Goal: Find specific page/section: Find specific page/section

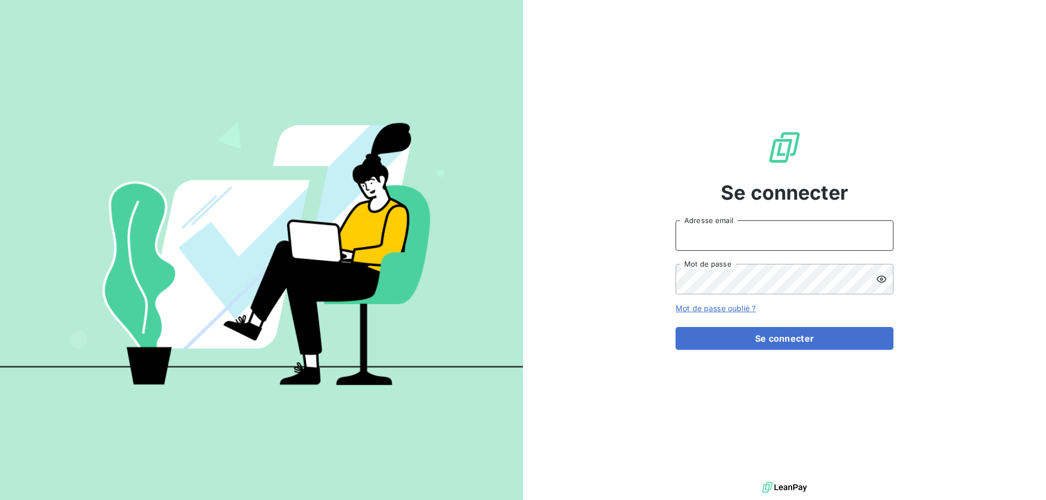
click at [816, 232] on input "Adresse email" at bounding box center [784, 236] width 218 height 30
type input "[PERSON_NAME][EMAIL_ADDRESS][DOMAIN_NAME]"
click at [675, 327] on button "Se connecter" at bounding box center [784, 338] width 218 height 23
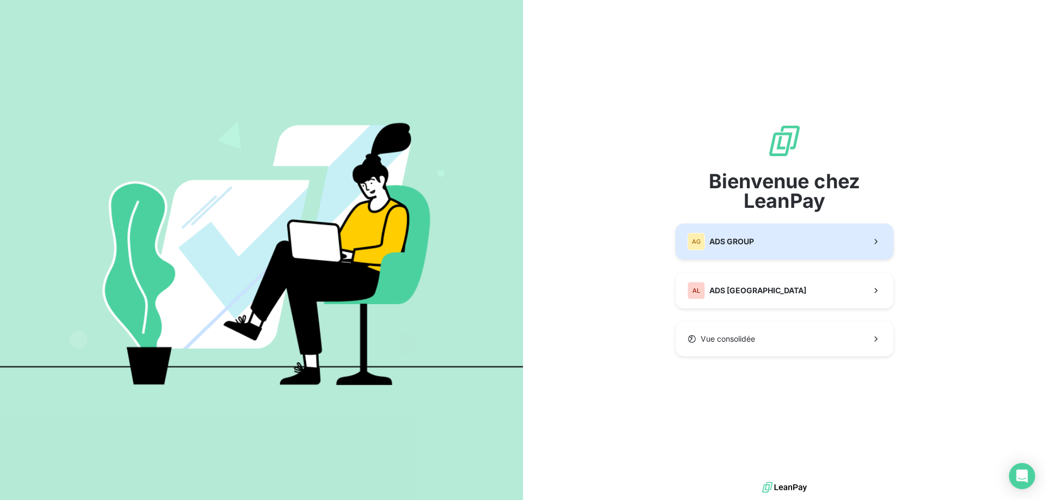
click at [733, 233] on div "AG ADS GROUP" at bounding box center [720, 241] width 66 height 17
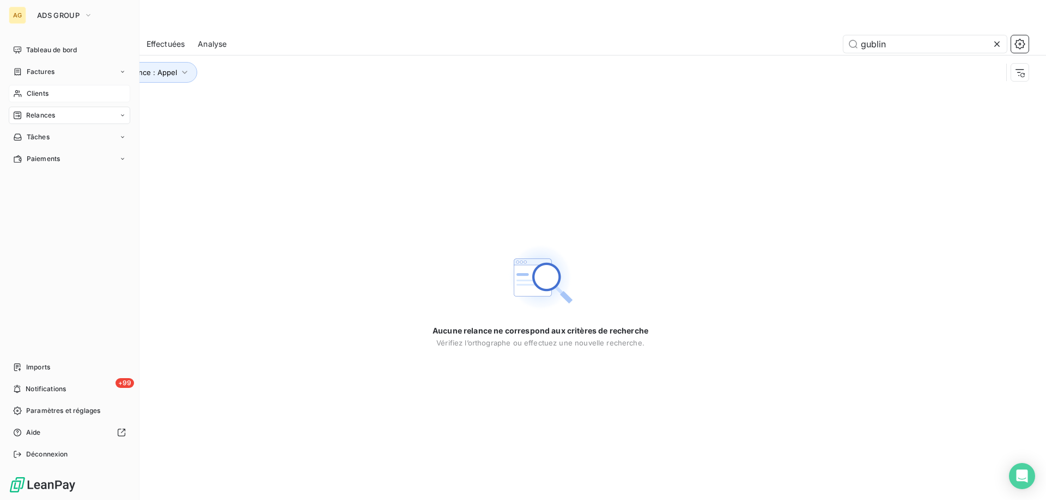
click at [42, 95] on span "Clients" at bounding box center [38, 94] width 22 height 10
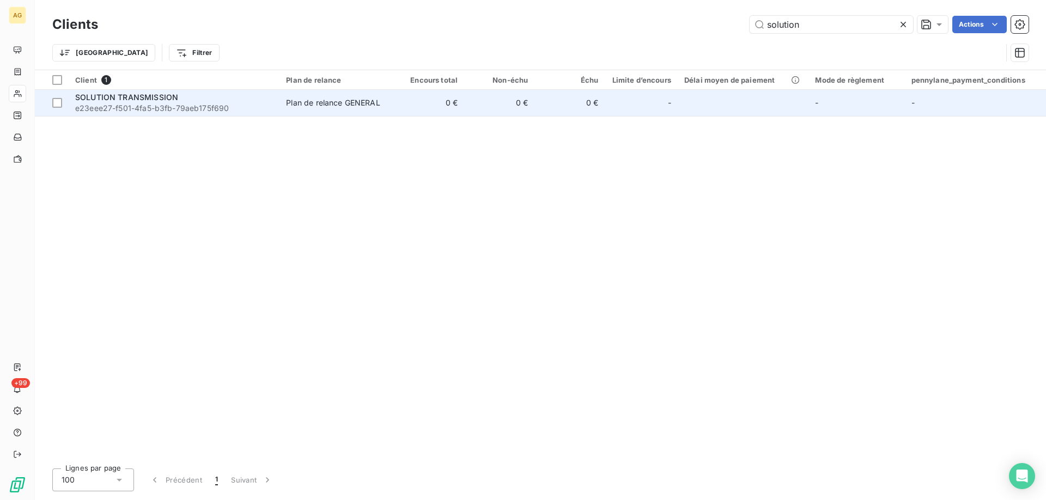
type input "solution"
click at [130, 108] on span "e23eee27-f501-4fa5-b3fb-79aeb175f690" at bounding box center [174, 108] width 198 height 11
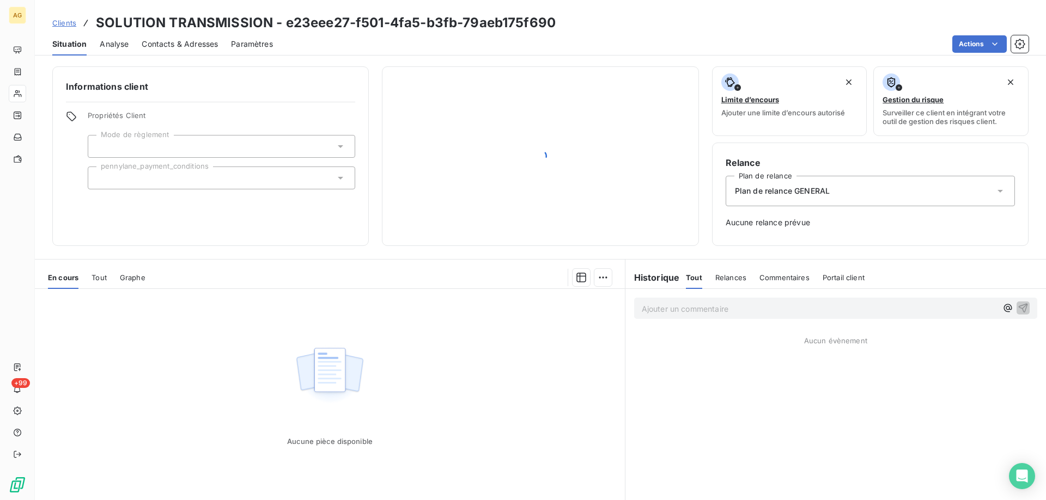
click at [95, 282] on div "Tout" at bounding box center [98, 277] width 15 height 23
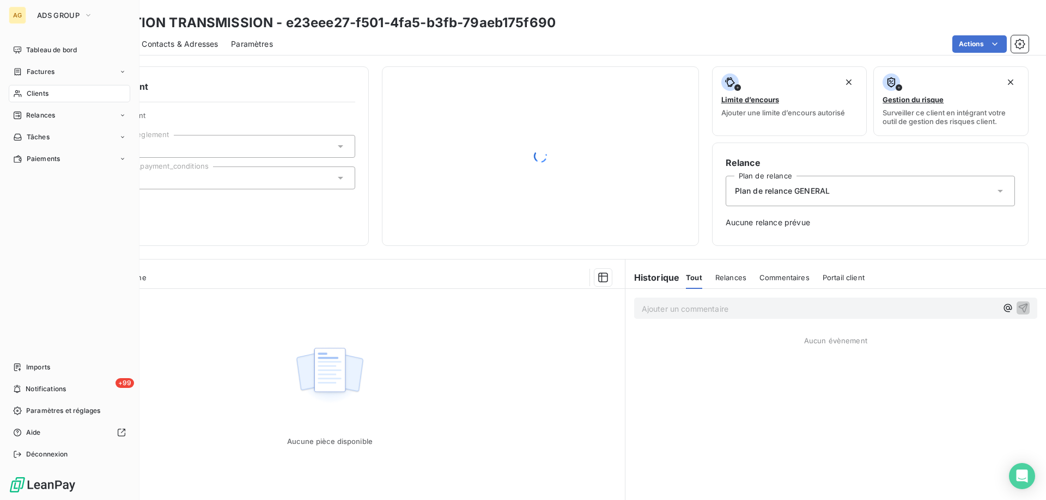
click at [30, 90] on span "Clients" at bounding box center [38, 94] width 22 height 10
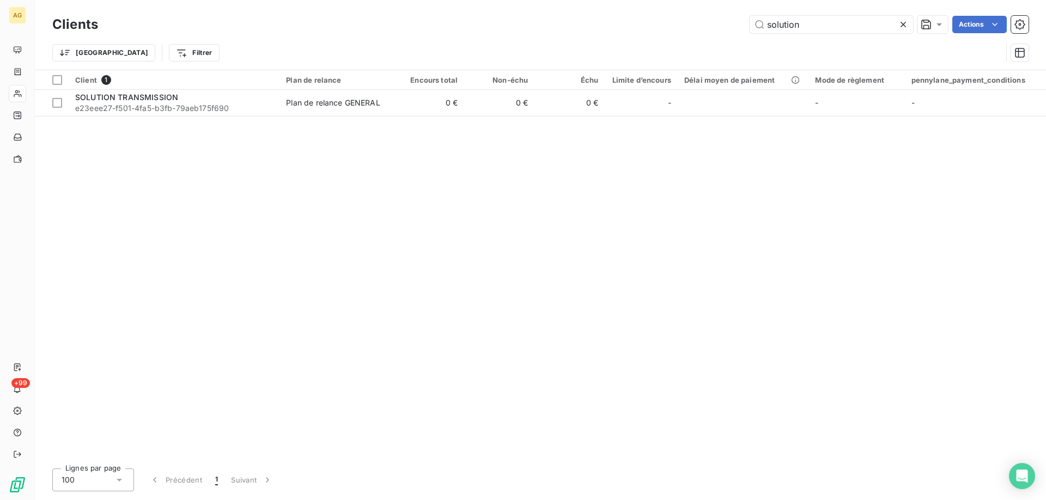
drag, startPoint x: 803, startPoint y: 27, endPoint x: 678, endPoint y: 29, distance: 125.3
click at [678, 29] on div "solution Actions" at bounding box center [569, 24] width 917 height 17
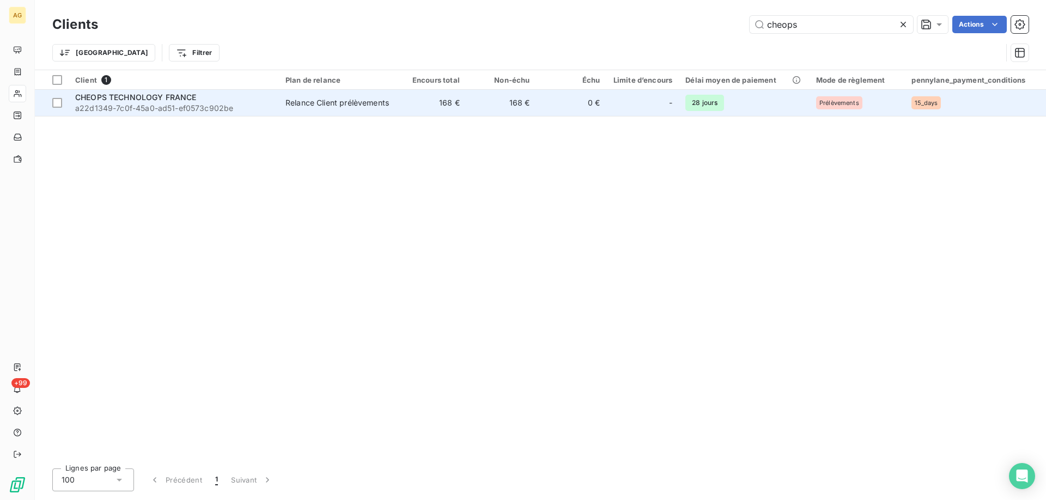
type input "cheops"
click at [150, 97] on span "CHEOPS TECHNOLOGY FRANCE" at bounding box center [135, 97] width 121 height 9
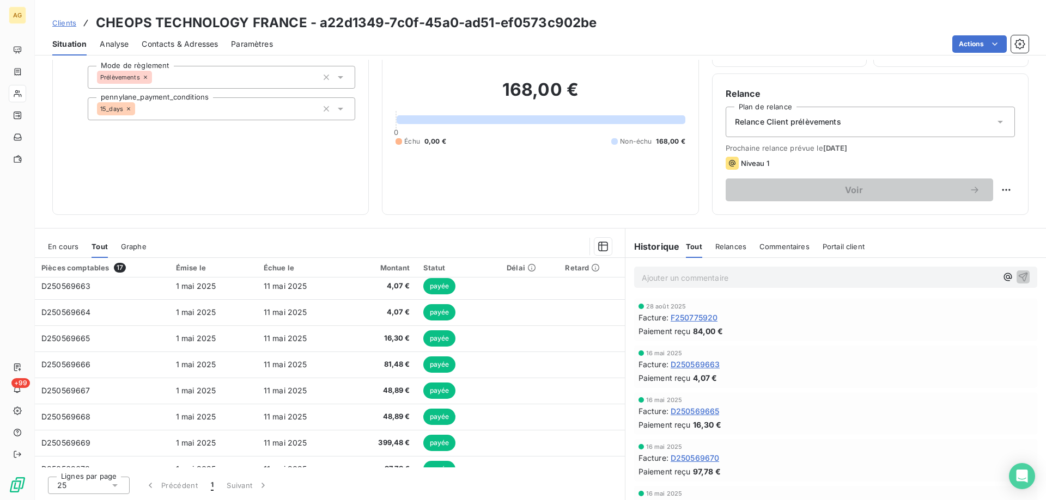
scroll to position [135, 0]
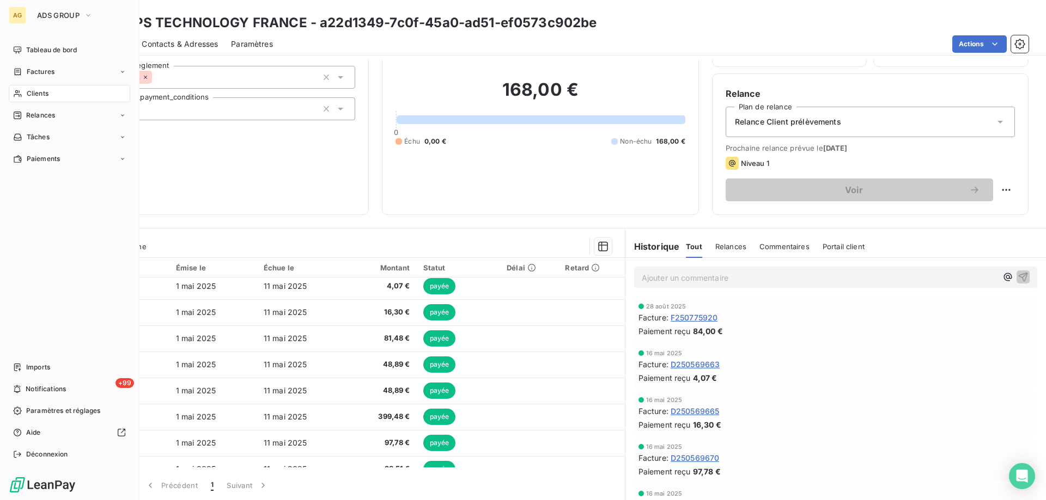
click at [34, 95] on span "Clients" at bounding box center [38, 94] width 22 height 10
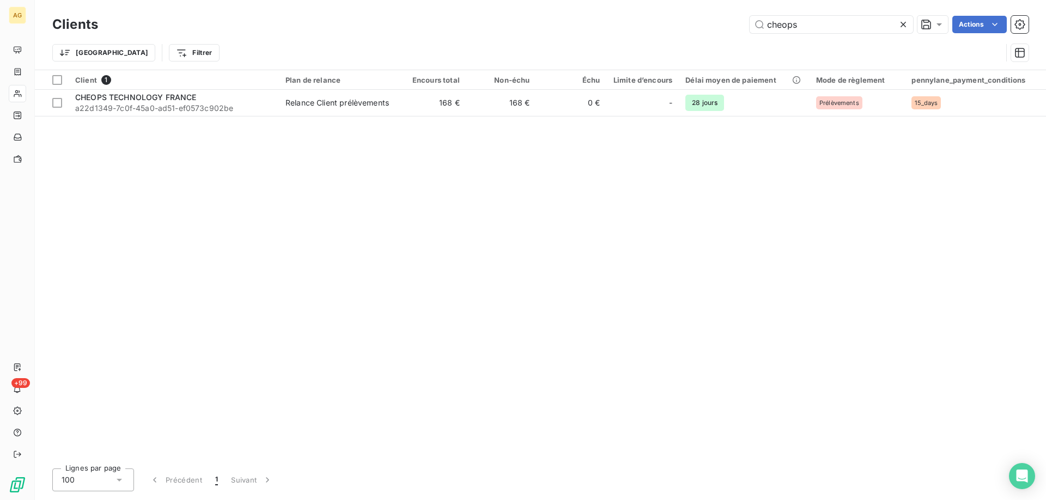
drag, startPoint x: 813, startPoint y: 25, endPoint x: 743, endPoint y: 32, distance: 70.6
click at [743, 32] on div "cheops Actions" at bounding box center [569, 24] width 917 height 17
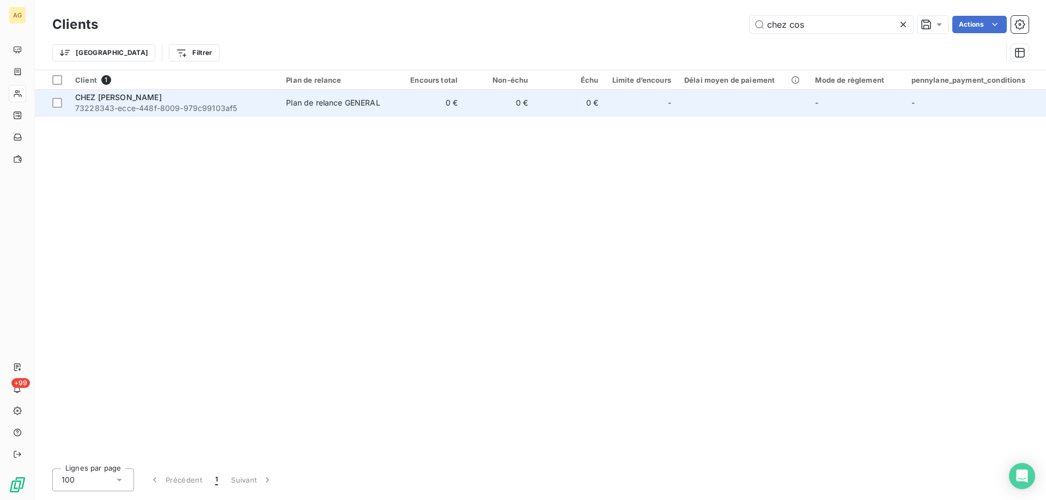
type input "chez cos"
click at [86, 101] on span "CHEZ [PERSON_NAME]" at bounding box center [118, 97] width 87 height 9
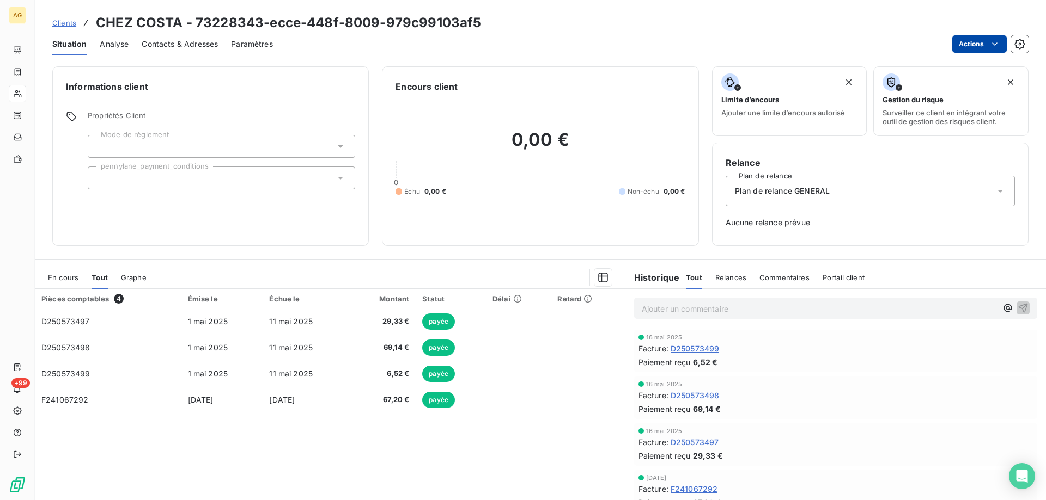
click at [998, 51] on html "AG +99 Clients CHEZ COSTA - 73228343-ecce-448f-8009-979c99103af5 Situation Anal…" at bounding box center [523, 250] width 1046 height 500
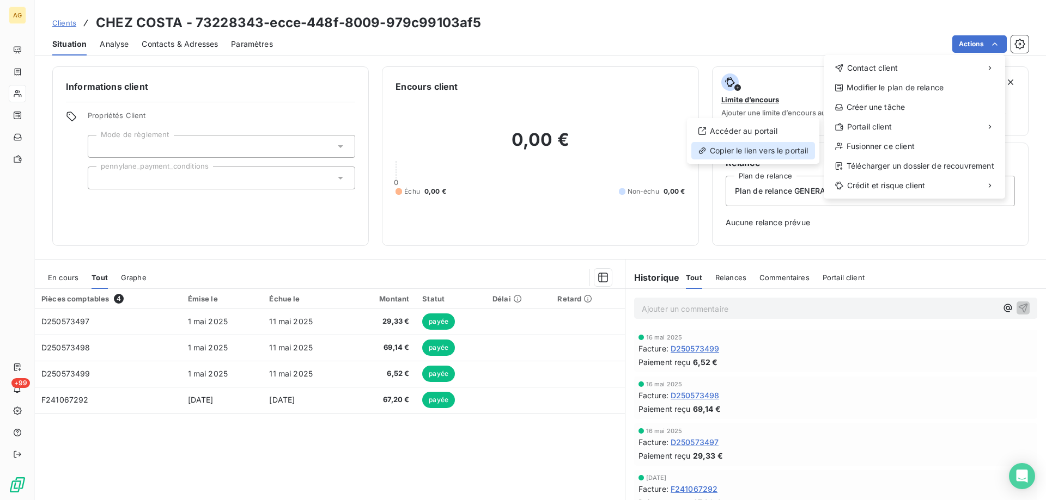
click at [741, 152] on div "Copier le lien vers le portail" at bounding box center [753, 150] width 124 height 17
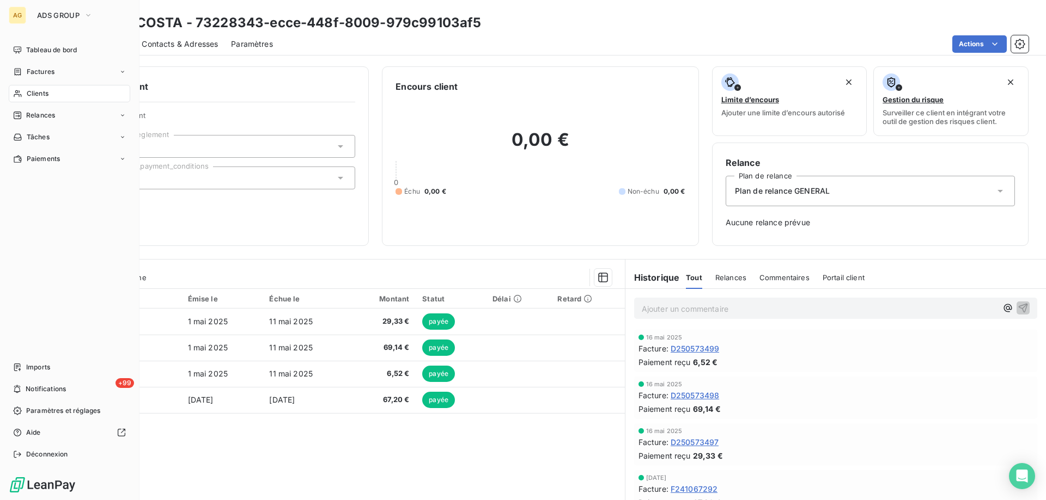
click at [52, 92] on div "Clients" at bounding box center [69, 93] width 121 height 17
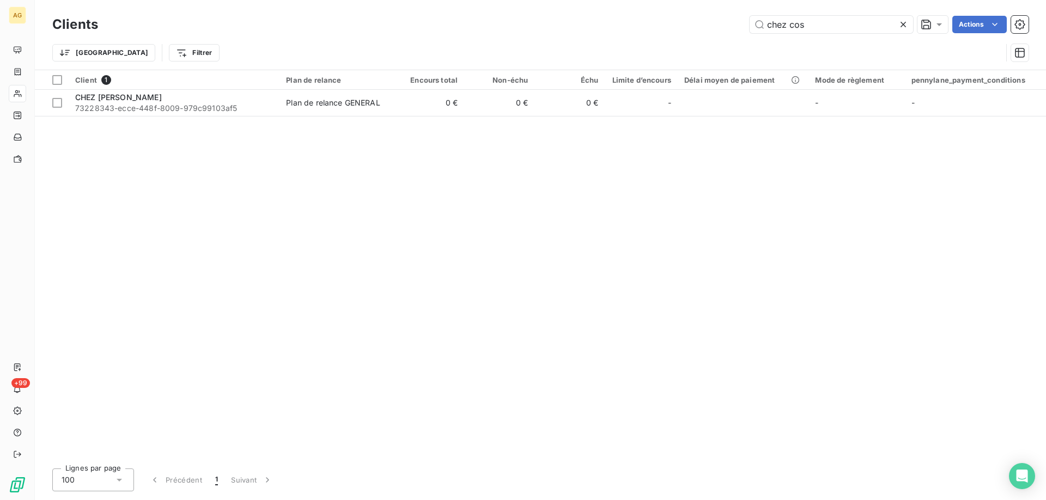
drag, startPoint x: 839, startPoint y: 27, endPoint x: 685, endPoint y: 32, distance: 154.2
click at [685, 32] on div "chez cos Actions" at bounding box center [569, 24] width 917 height 17
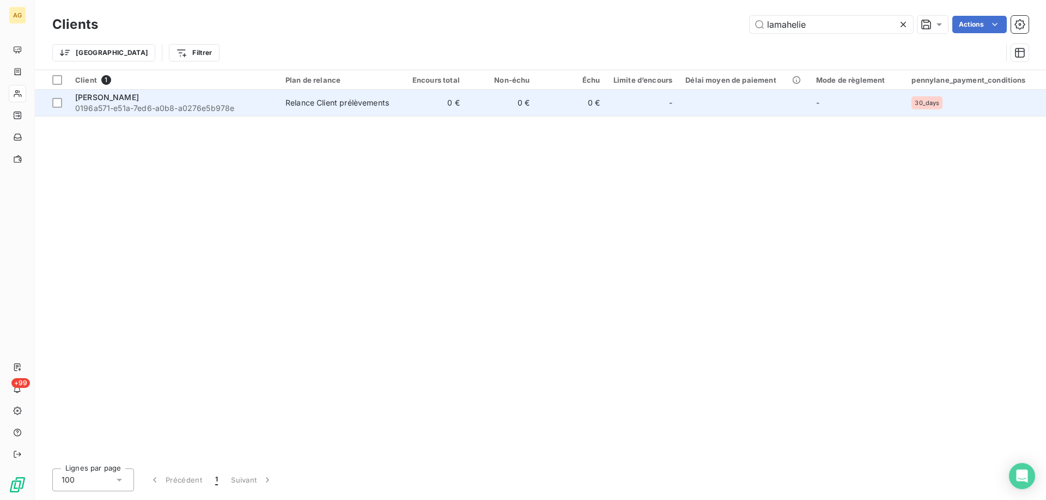
type input "lamahelie"
click at [138, 112] on span "0196a571-e51a-7ed6-a0b8-a0276e5b978e" at bounding box center [173, 108] width 197 height 11
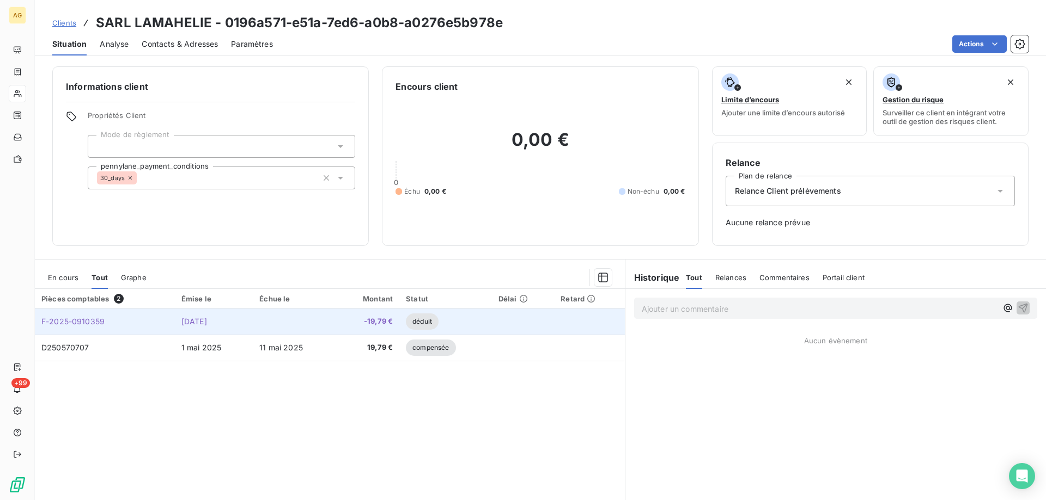
click at [91, 320] on span "F-2025-0910359" at bounding box center [72, 321] width 63 height 9
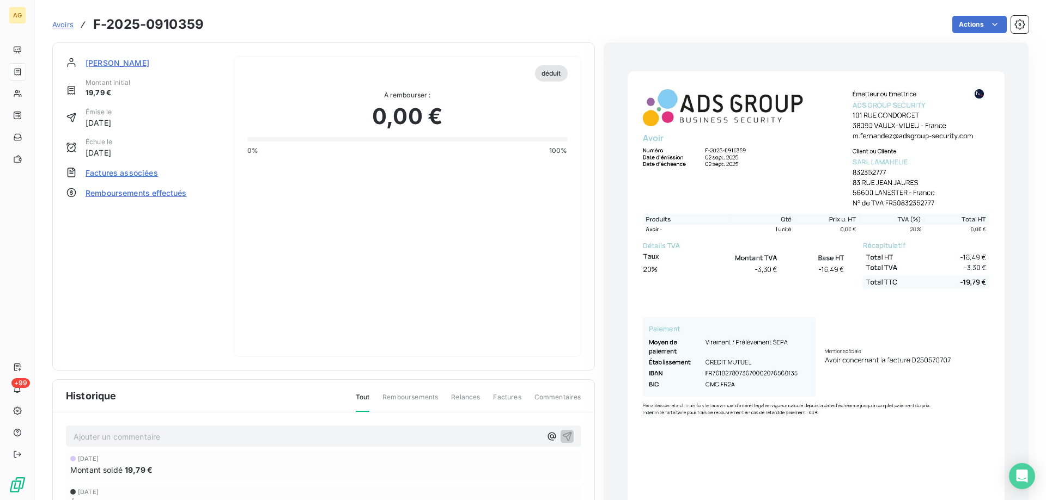
click at [790, 234] on img "button" at bounding box center [815, 337] width 377 height 533
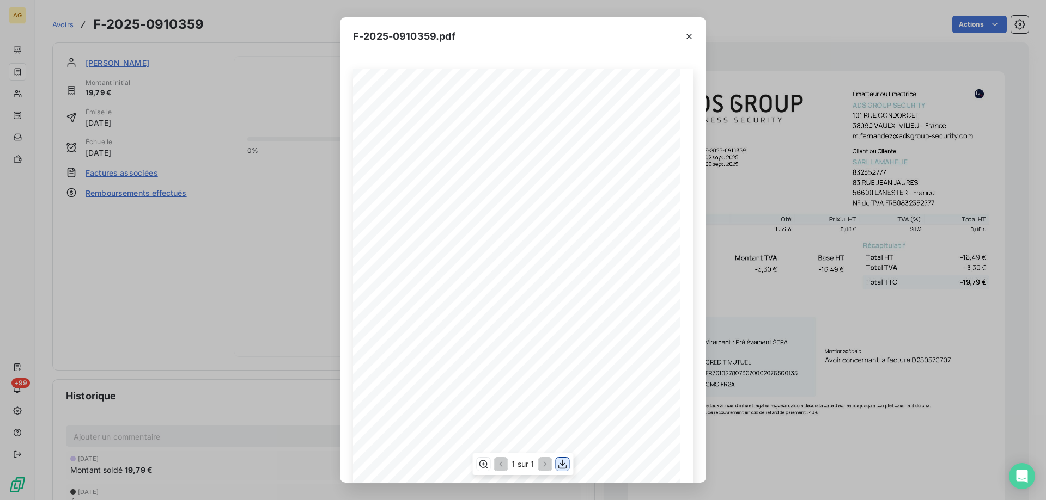
click at [559, 462] on icon "button" at bounding box center [562, 464] width 11 height 11
